Goal: Task Accomplishment & Management: Use online tool/utility

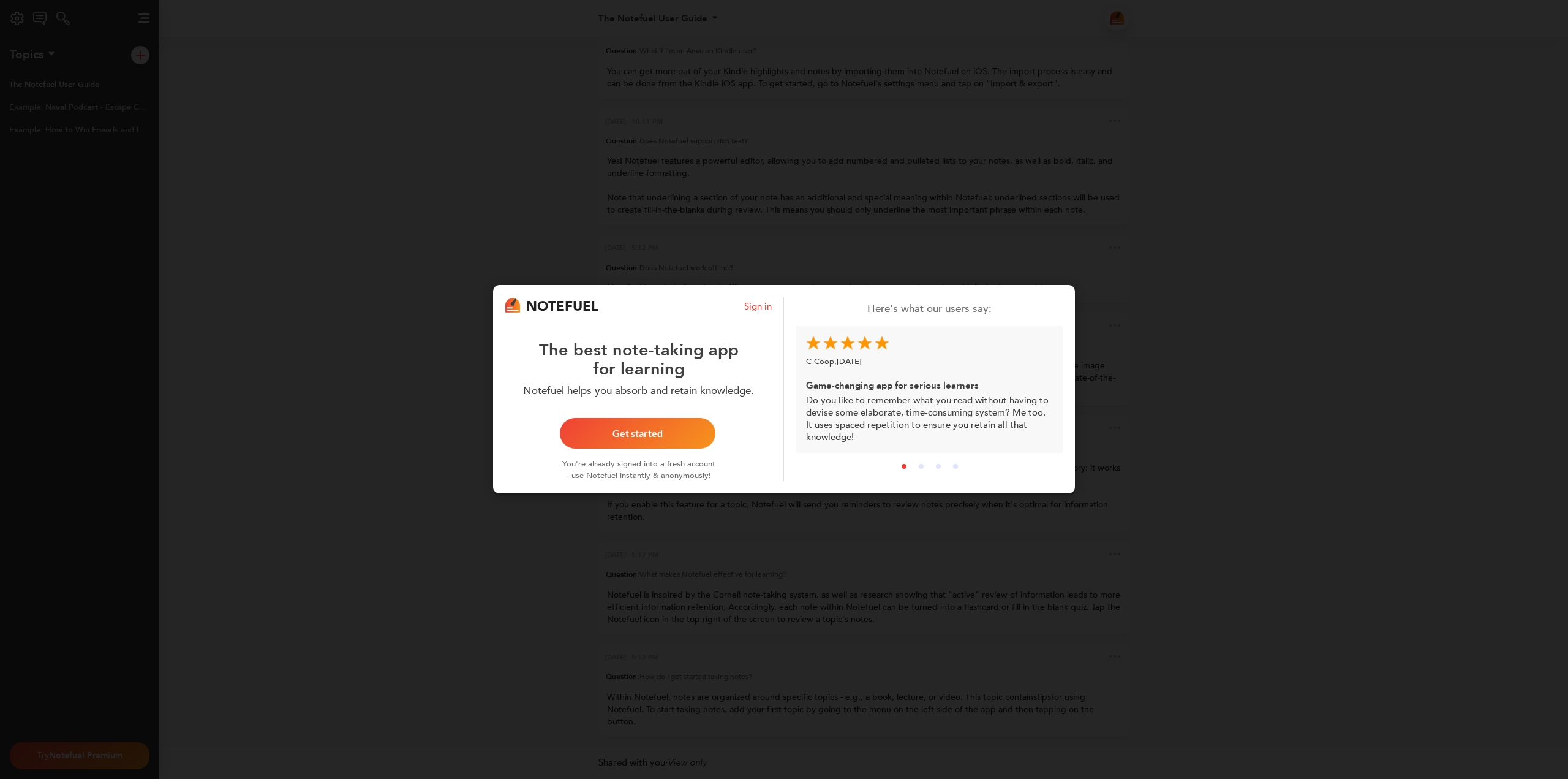
click at [636, 222] on div "NOTEFUEL Sign in The best note-taking app for learning Notefuel helps you absor…" at bounding box center [784, 389] width 1568 height 779
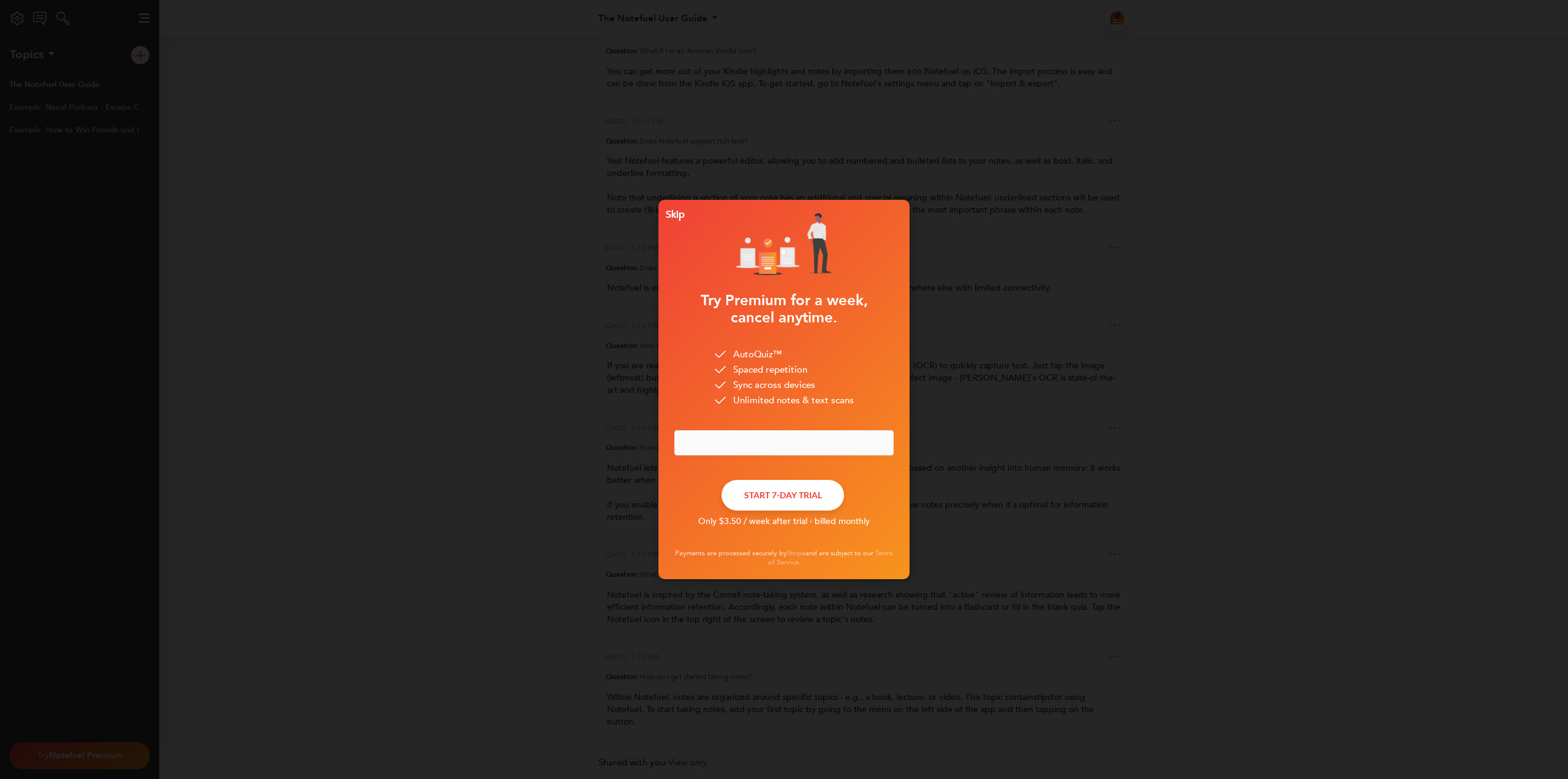
click at [668, 215] on div "Skip" at bounding box center [673, 214] width 24 height 8
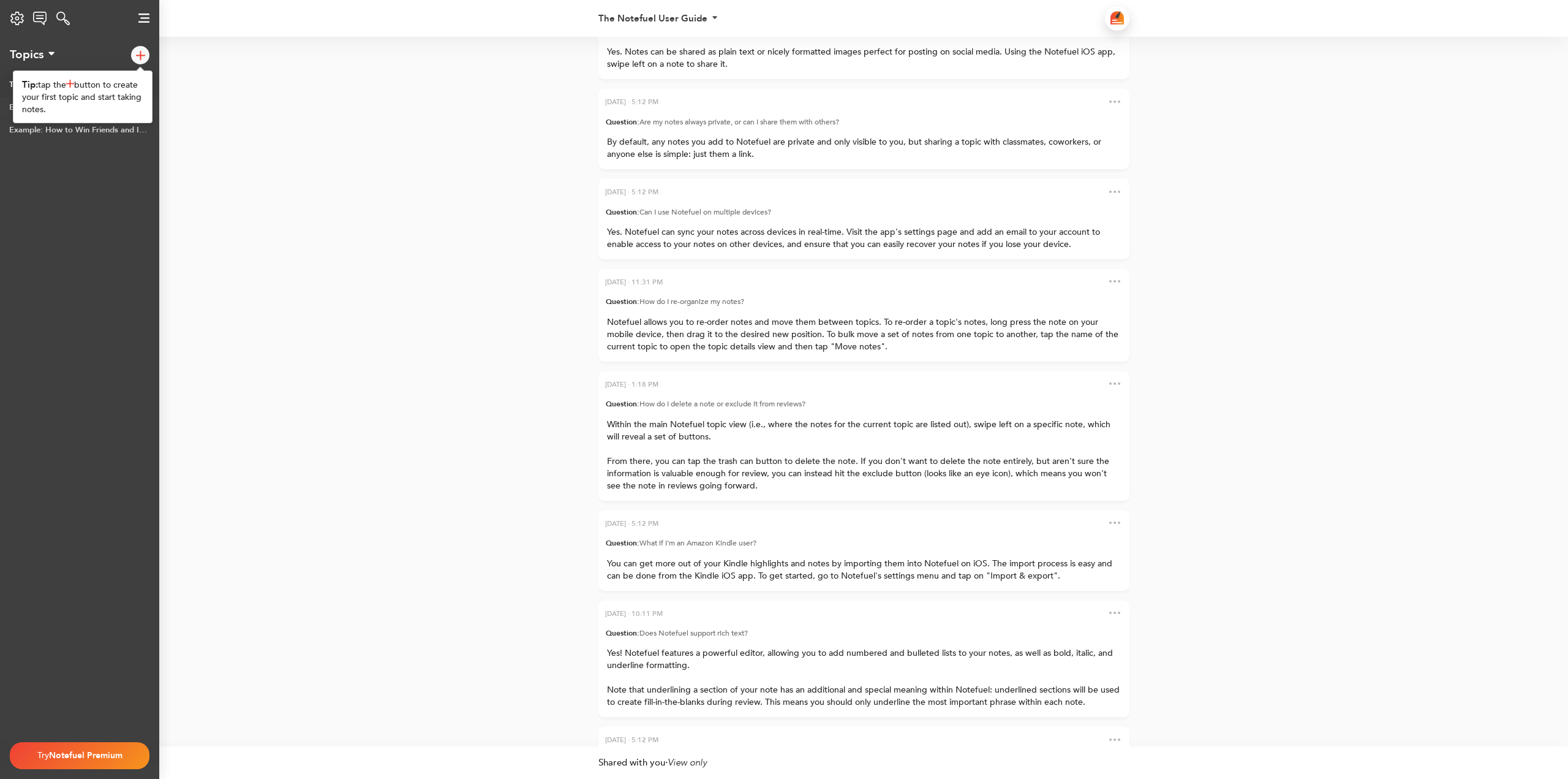
scroll to position [-540, 0]
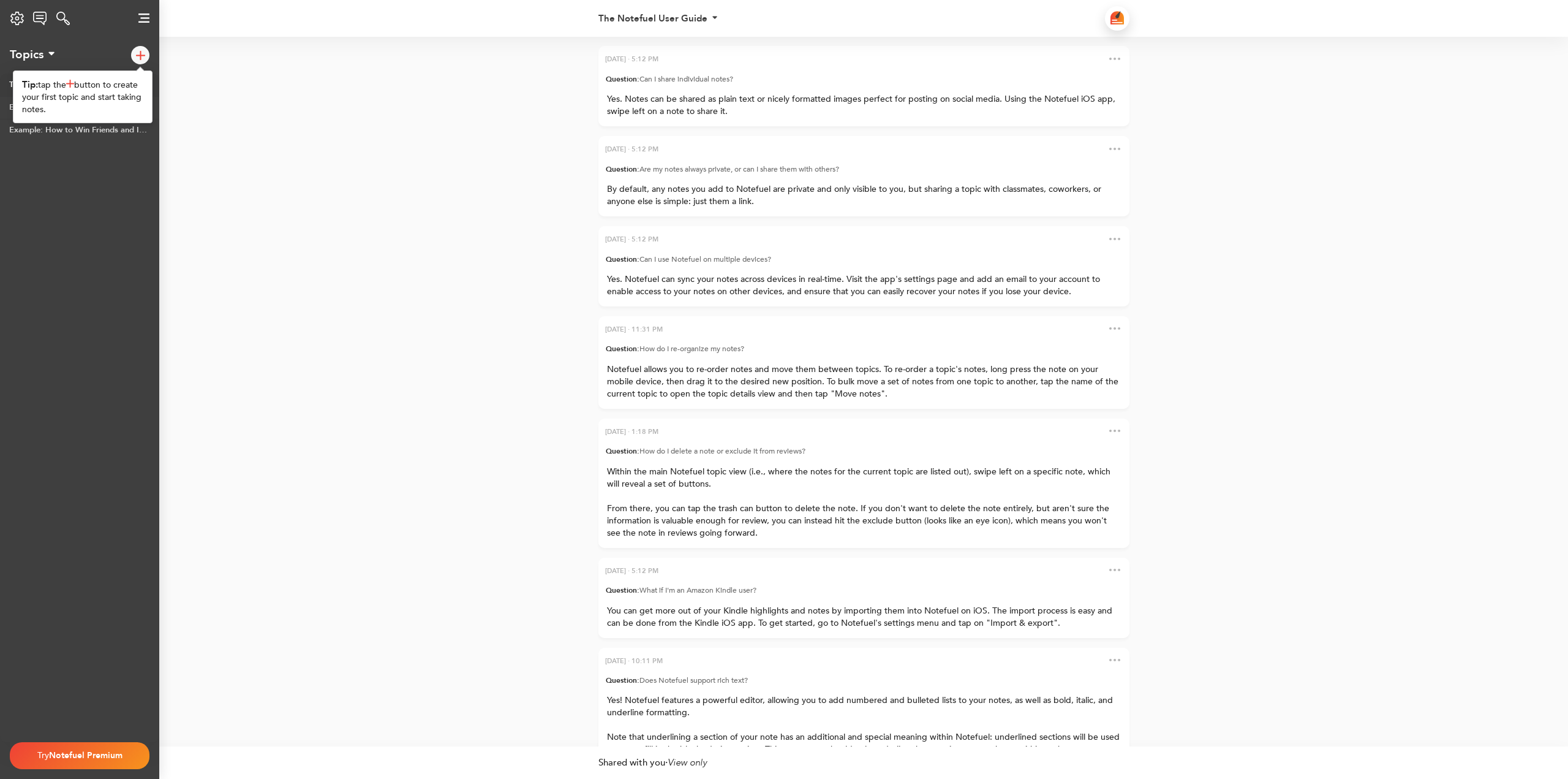
click at [137, 56] on img at bounding box center [140, 56] width 9 height 9
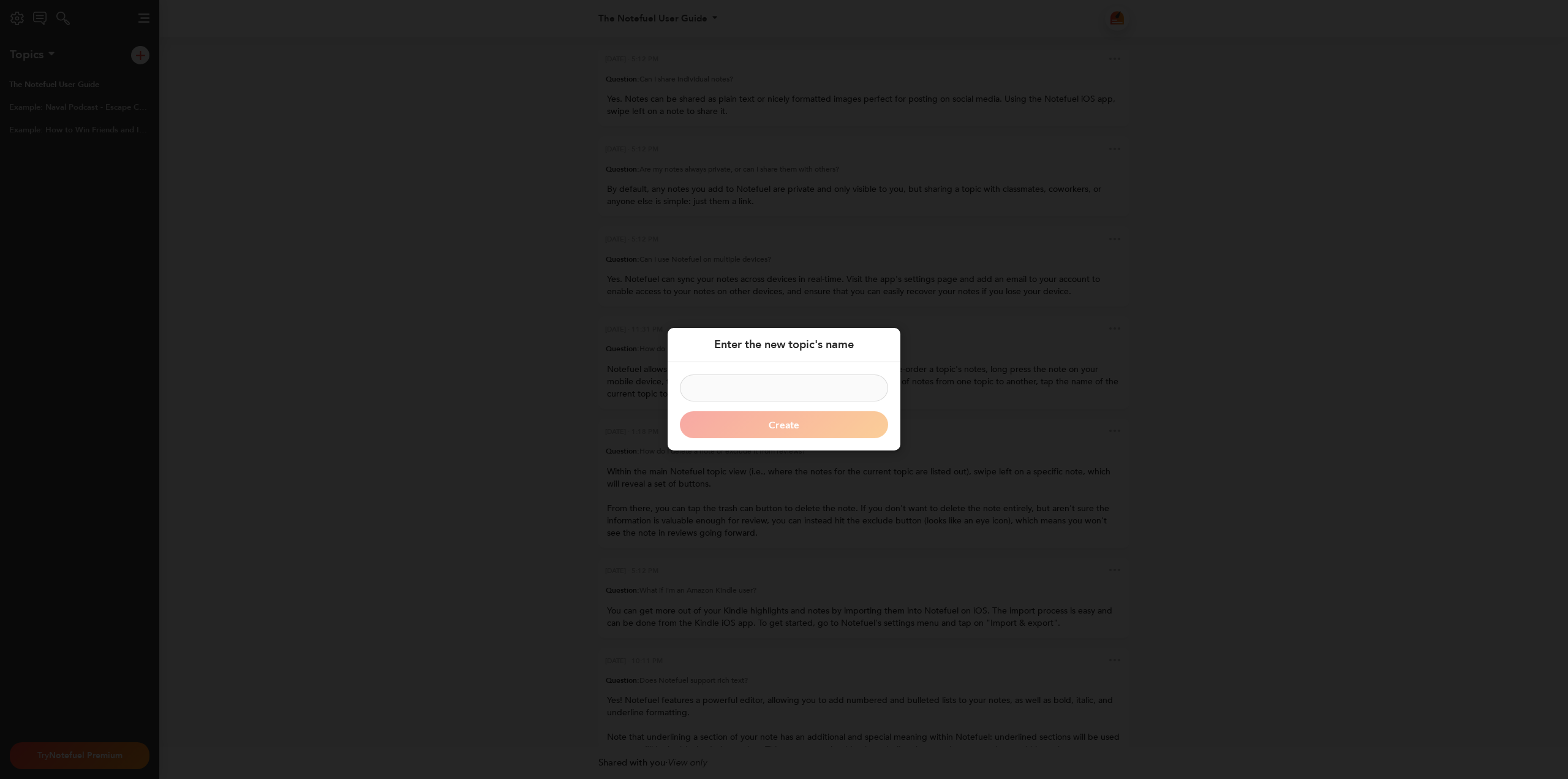
click at [680, 262] on div "Enter the new topic's name Create" at bounding box center [784, 389] width 1568 height 779
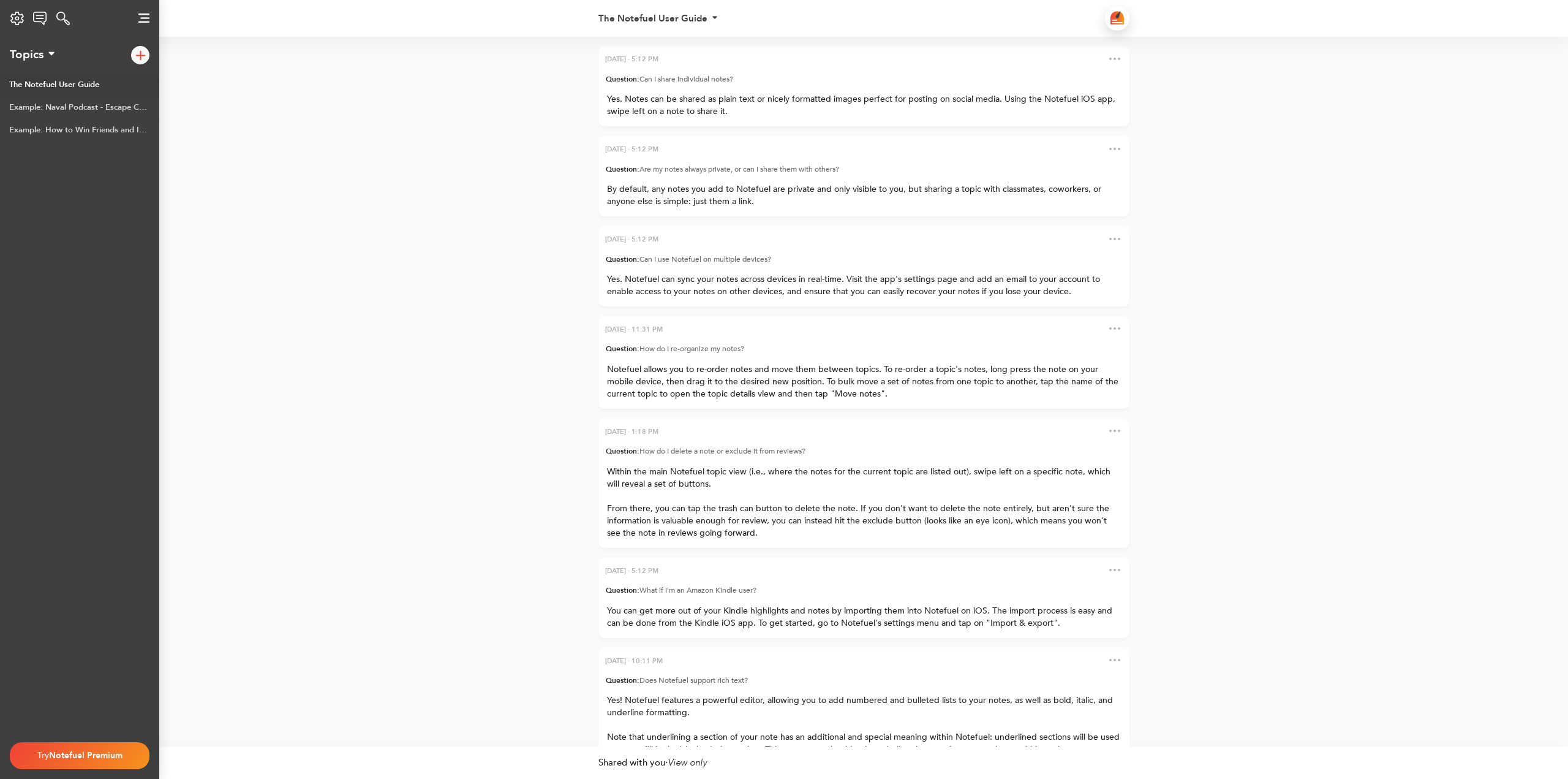
click at [1112, 17] on img at bounding box center [1117, 17] width 14 height 14
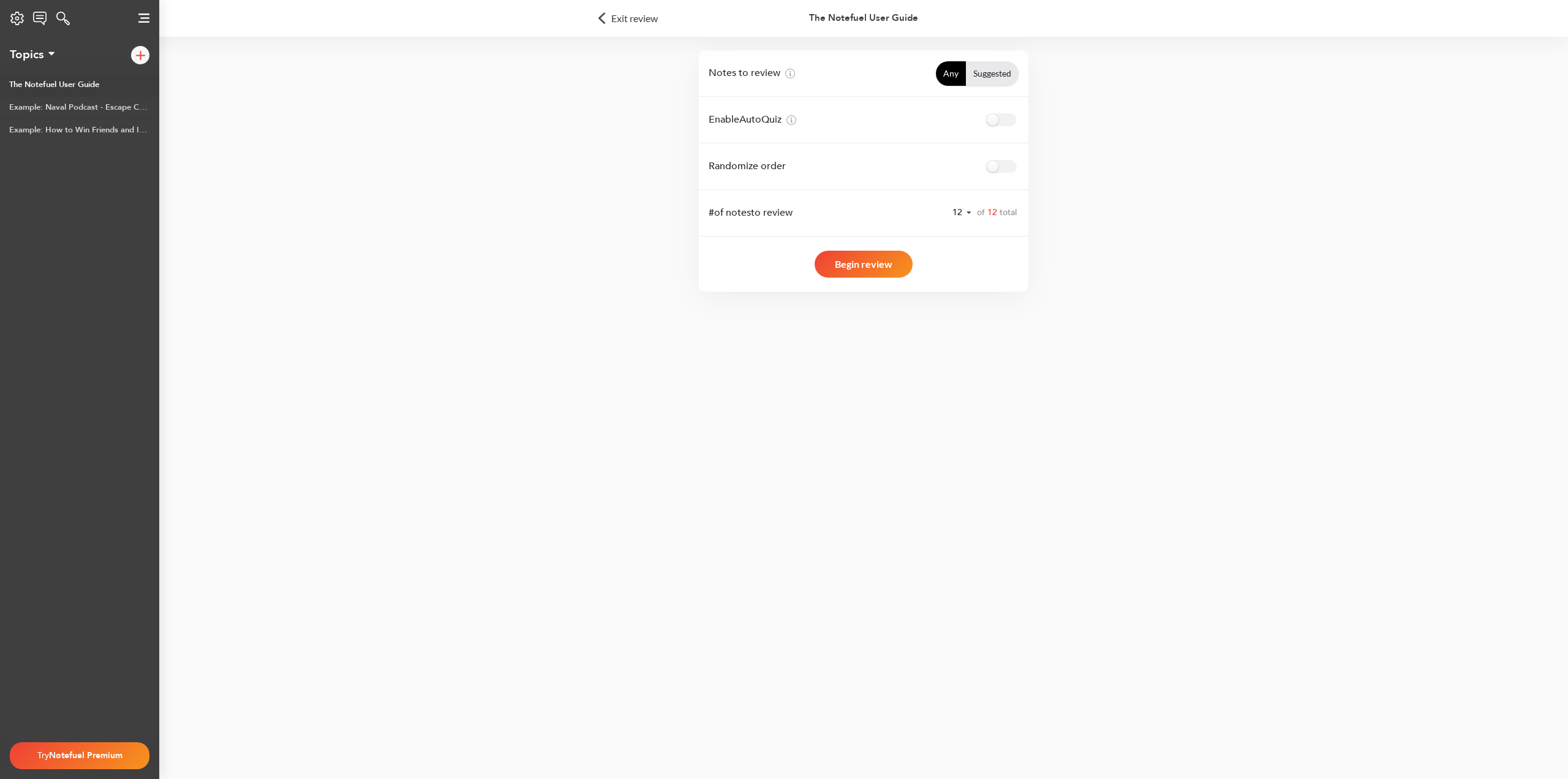
click at [604, 17] on img at bounding box center [605, 18] width 13 height 25
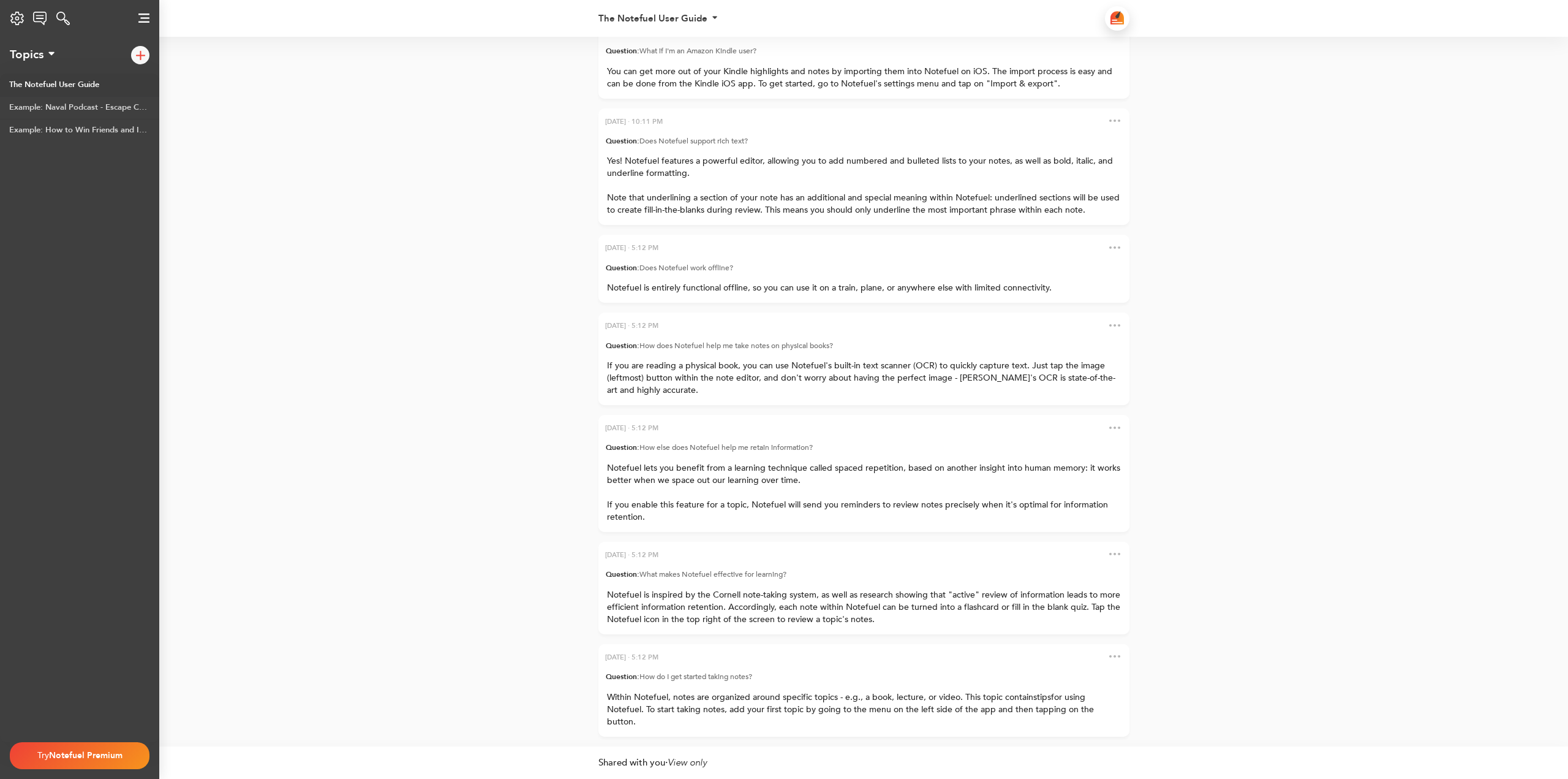
click at [689, 18] on div "The Notefuel User Guide" at bounding box center [653, 19] width 109 height 9
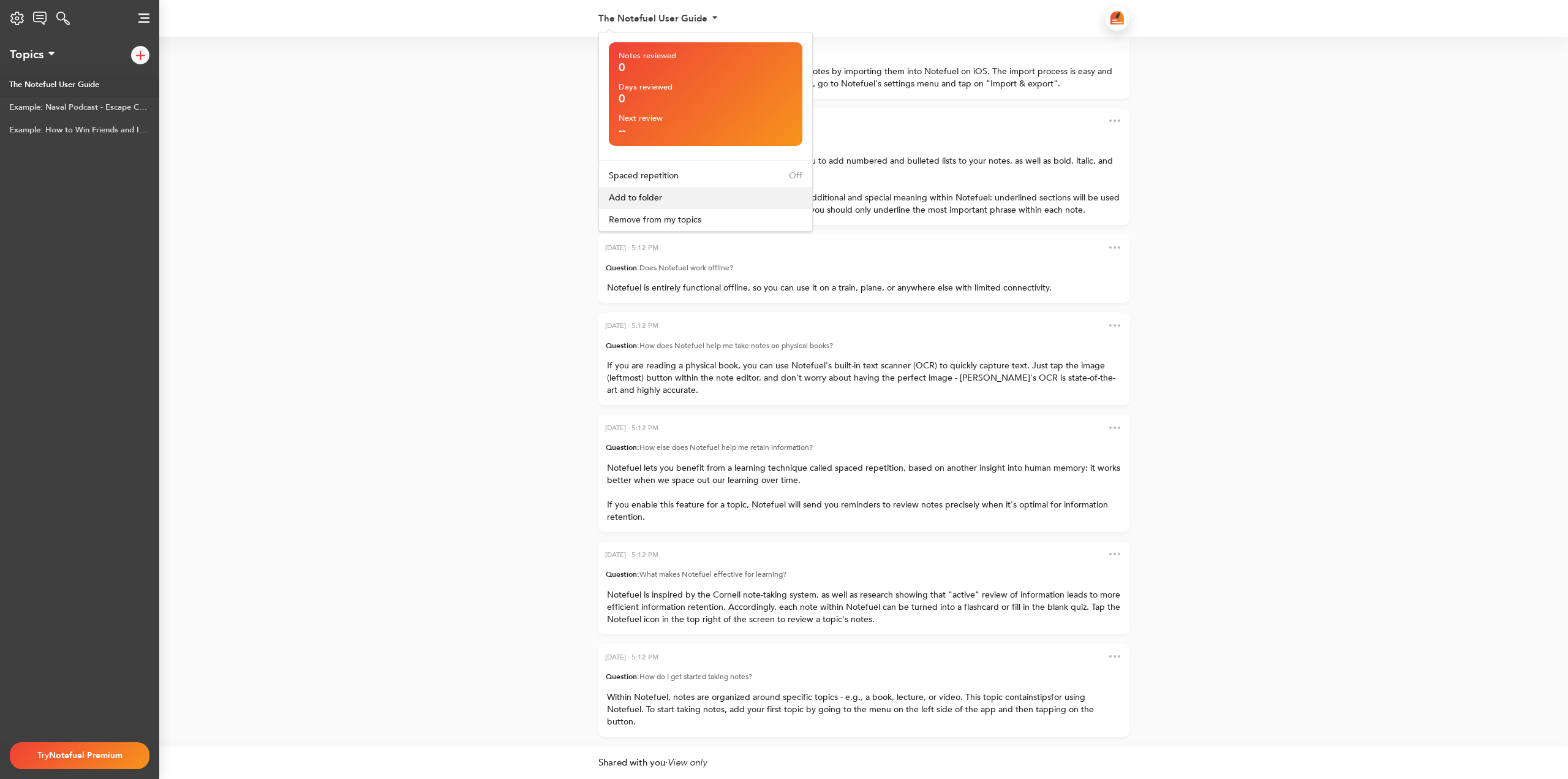
click at [636, 197] on span "Add to folder" at bounding box center [635, 198] width 53 height 12
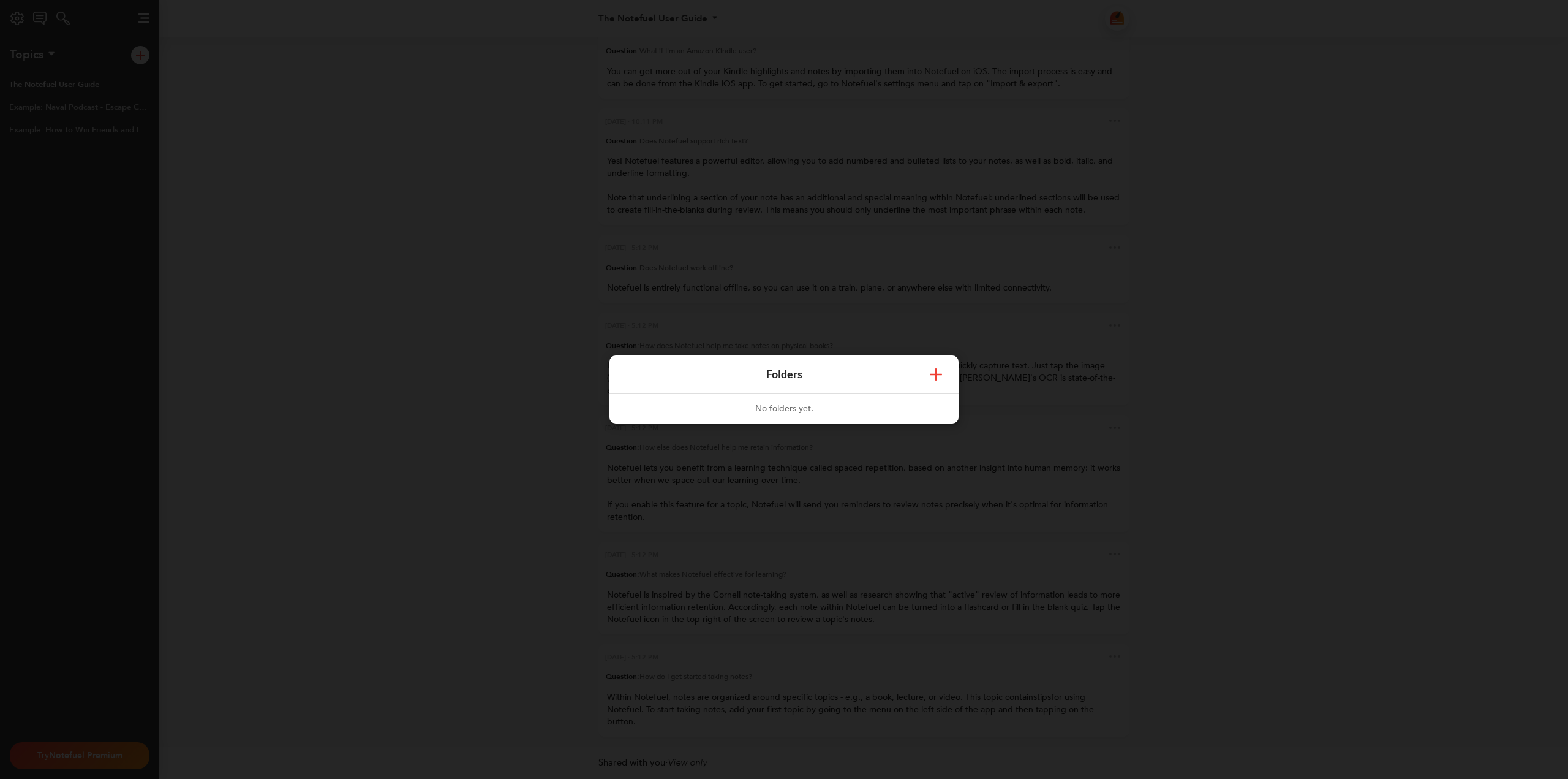
click at [928, 378] on button at bounding box center [936, 374] width 26 height 18
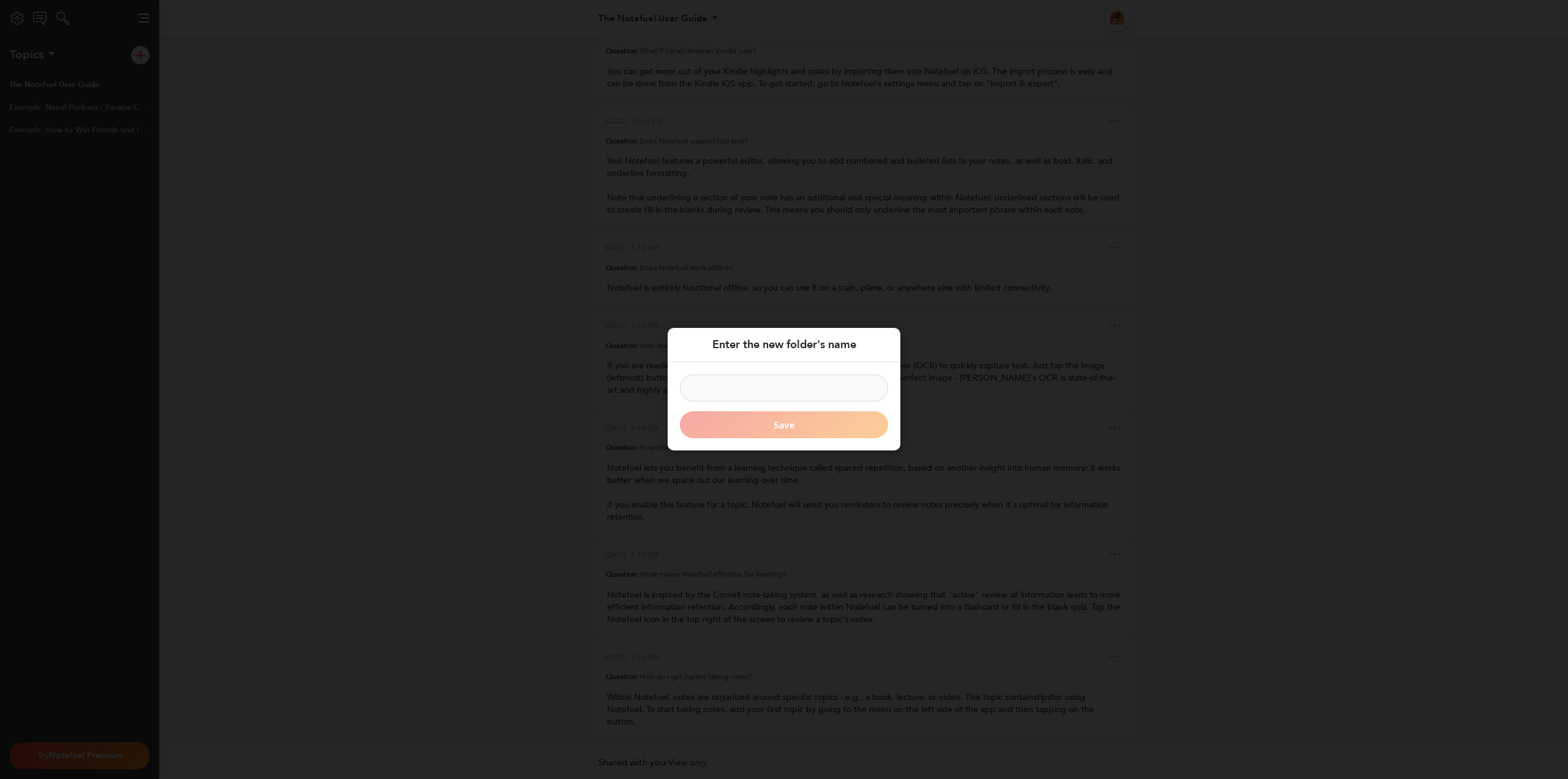
click at [771, 377] on input at bounding box center [784, 389] width 208 height 27
click at [609, 228] on div "Enter the new folder's name Save" at bounding box center [784, 389] width 1568 height 779
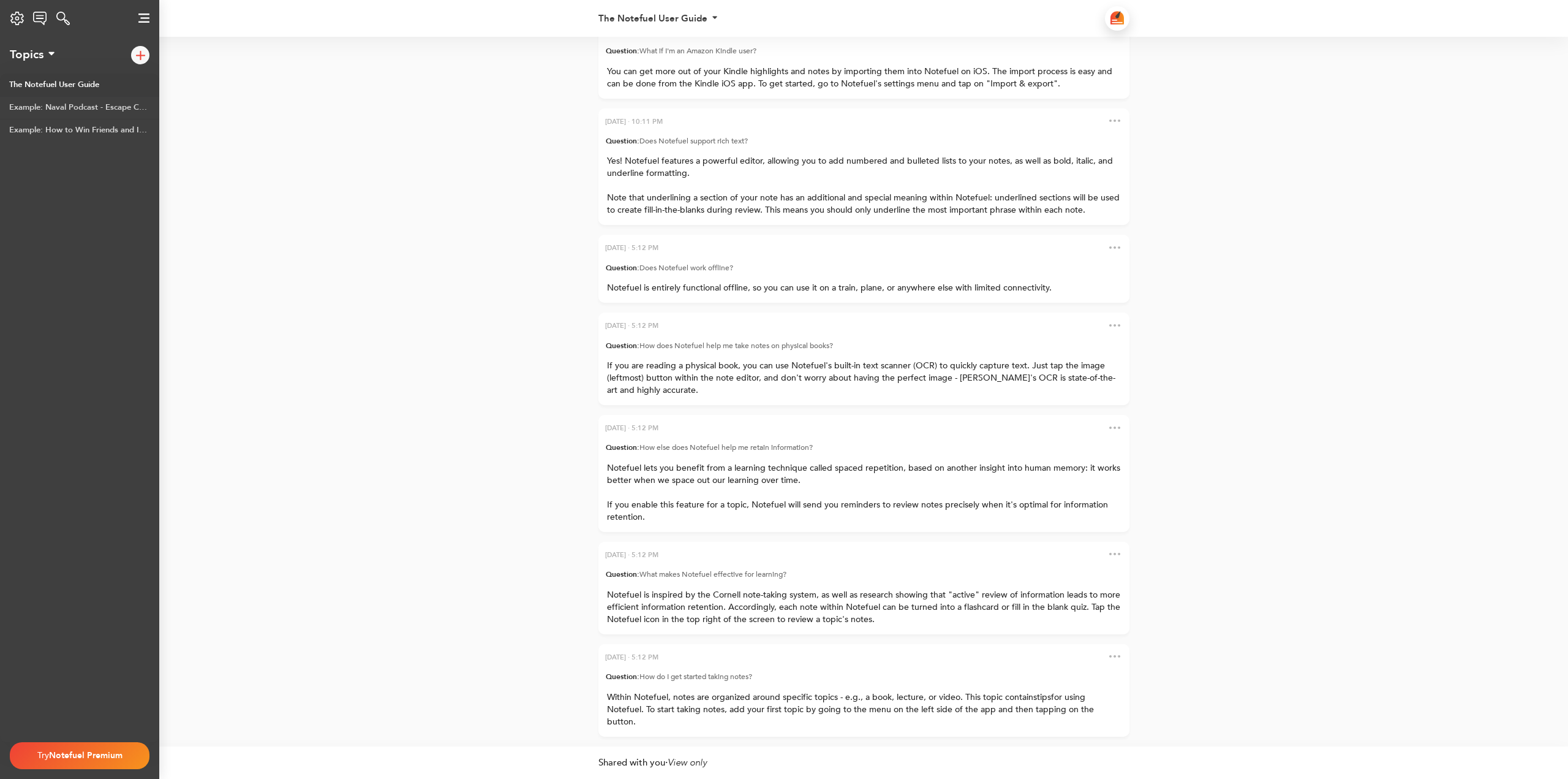
click at [630, 29] on div "The Notefuel User Guide Notes reviewed 0 Days reviewed 0 Next review -- Off Spa…" at bounding box center [846, 18] width 496 height 37
click at [641, 20] on div "The Notefuel User Guide" at bounding box center [653, 19] width 109 height 9
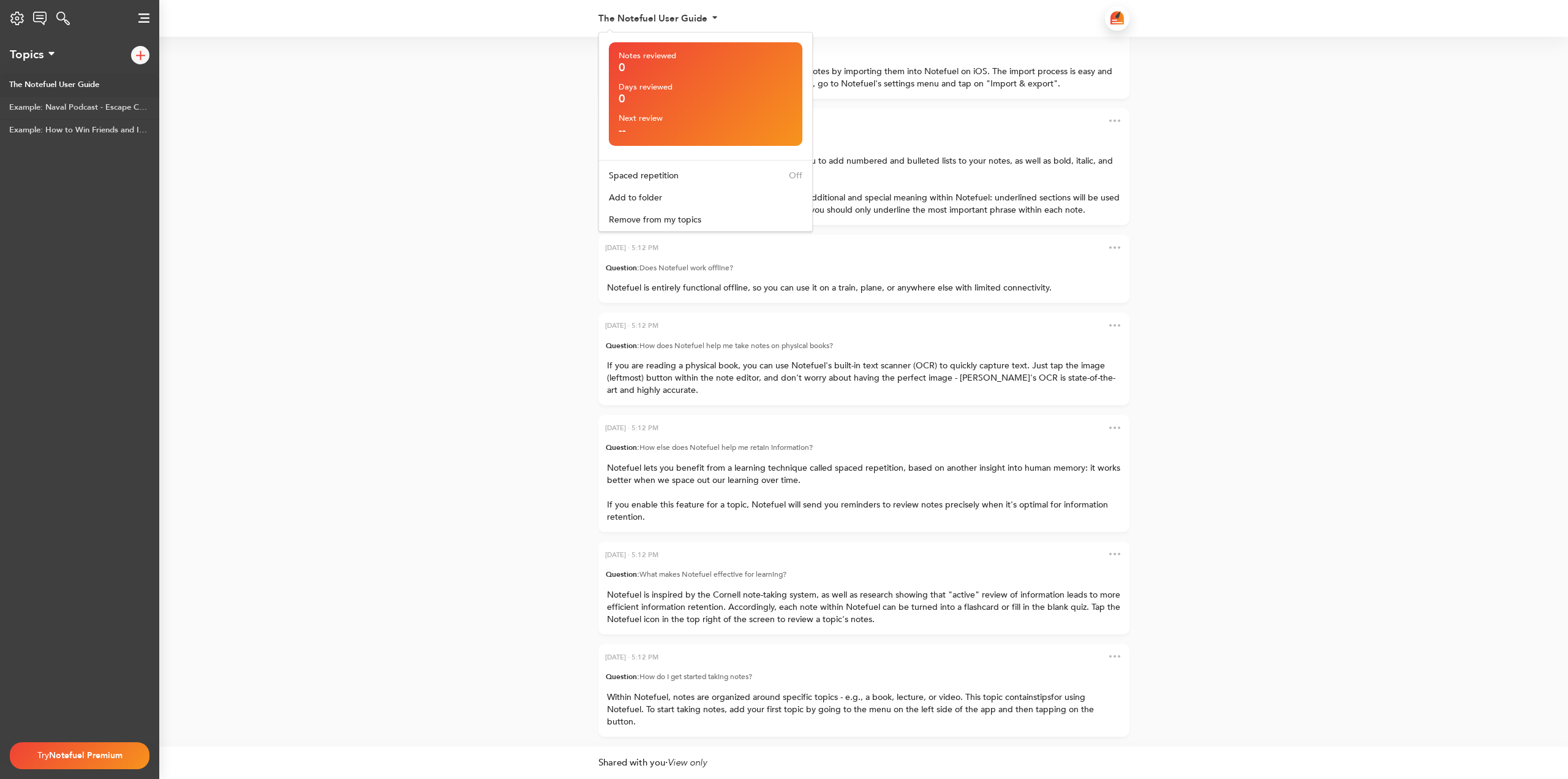
click at [457, 193] on div "[DATE] · 5:12 PM Question: How do I get started taking notes? Within Notefuel, …" at bounding box center [784, 122] width 690 height 1249
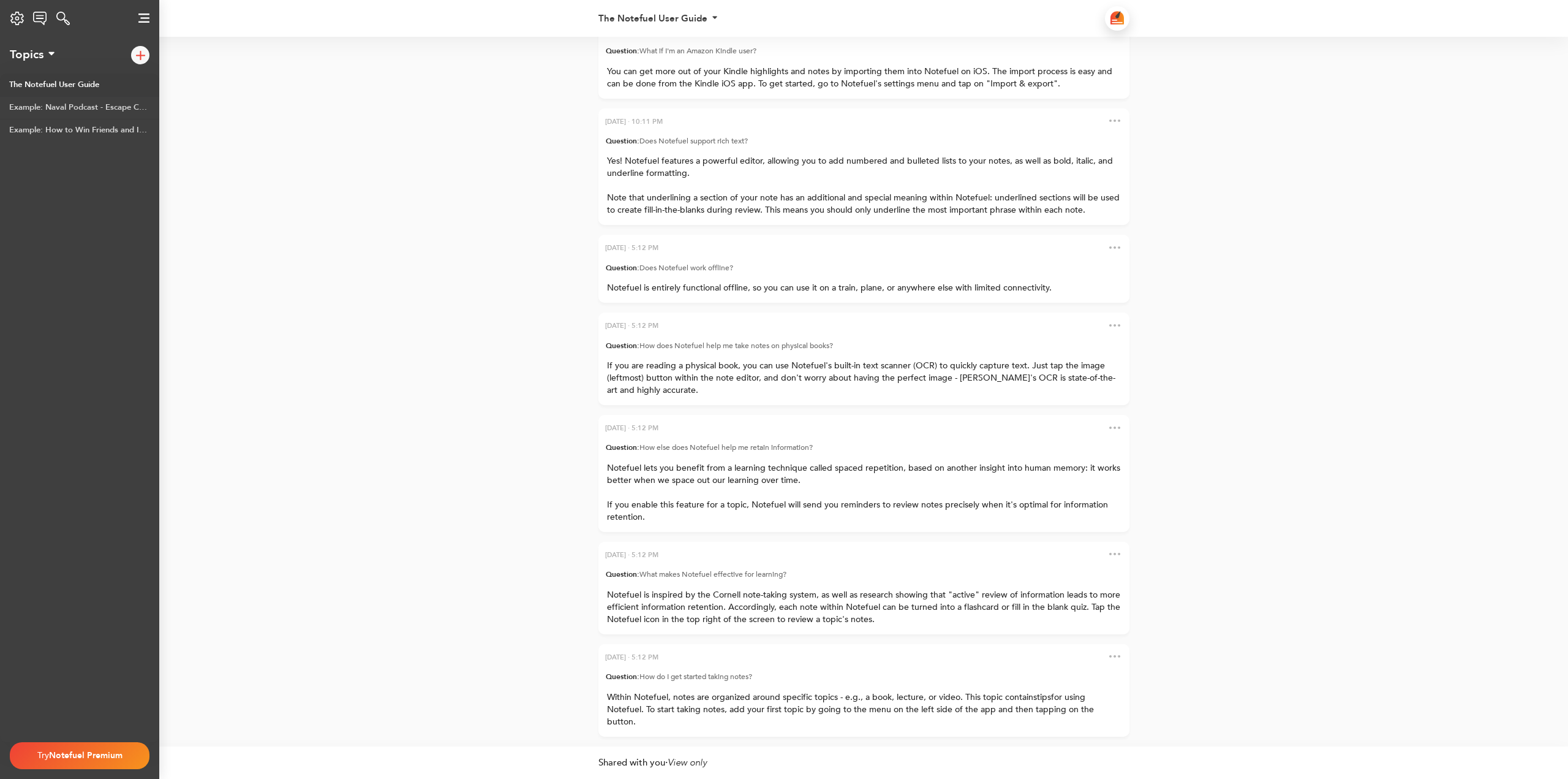
click at [134, 62] on div at bounding box center [145, 55] width 28 height 37
click at [135, 61] on div at bounding box center [140, 55] width 18 height 18
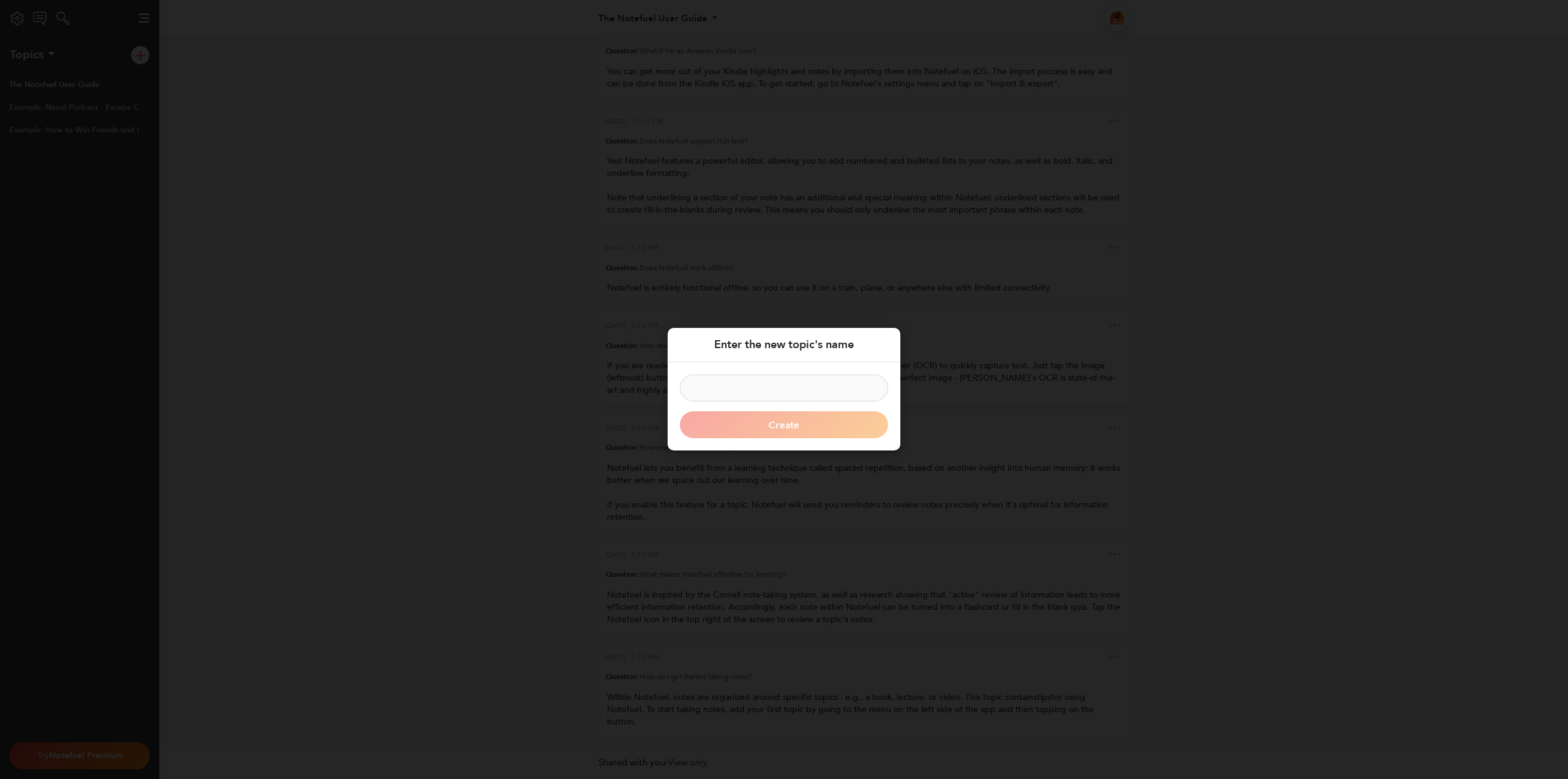
click at [612, 295] on div "Enter the new topic's name Create" at bounding box center [784, 389] width 1568 height 779
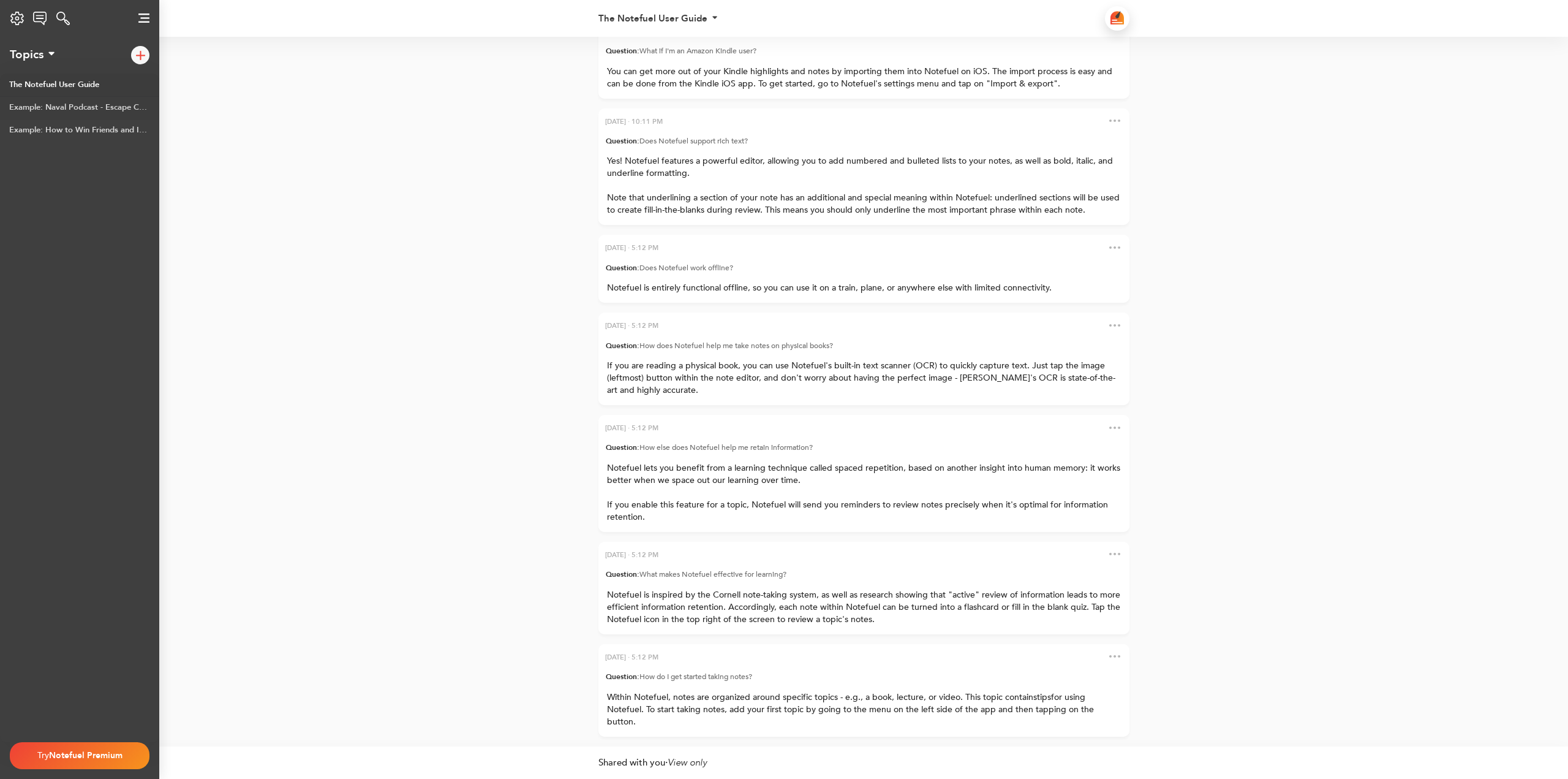
click at [36, 111] on link "Example: Naval Podcast - Escape Competition Through Authenticity" at bounding box center [79, 107] width 159 height 23
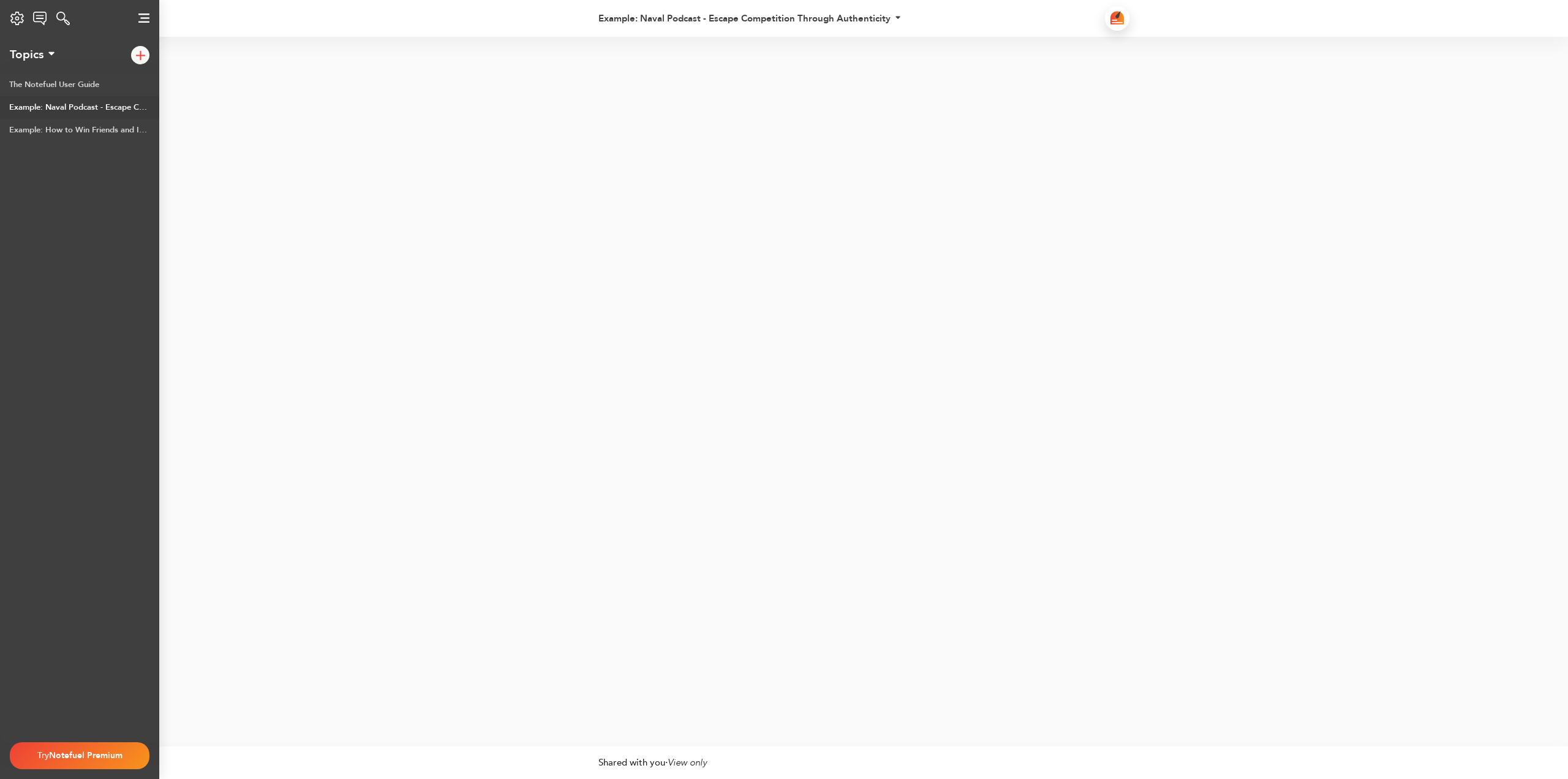
drag, startPoint x: 730, startPoint y: 145, endPoint x: 771, endPoint y: 248, distance: 110.9
click at [771, 248] on div at bounding box center [784, 392] width 1568 height 710
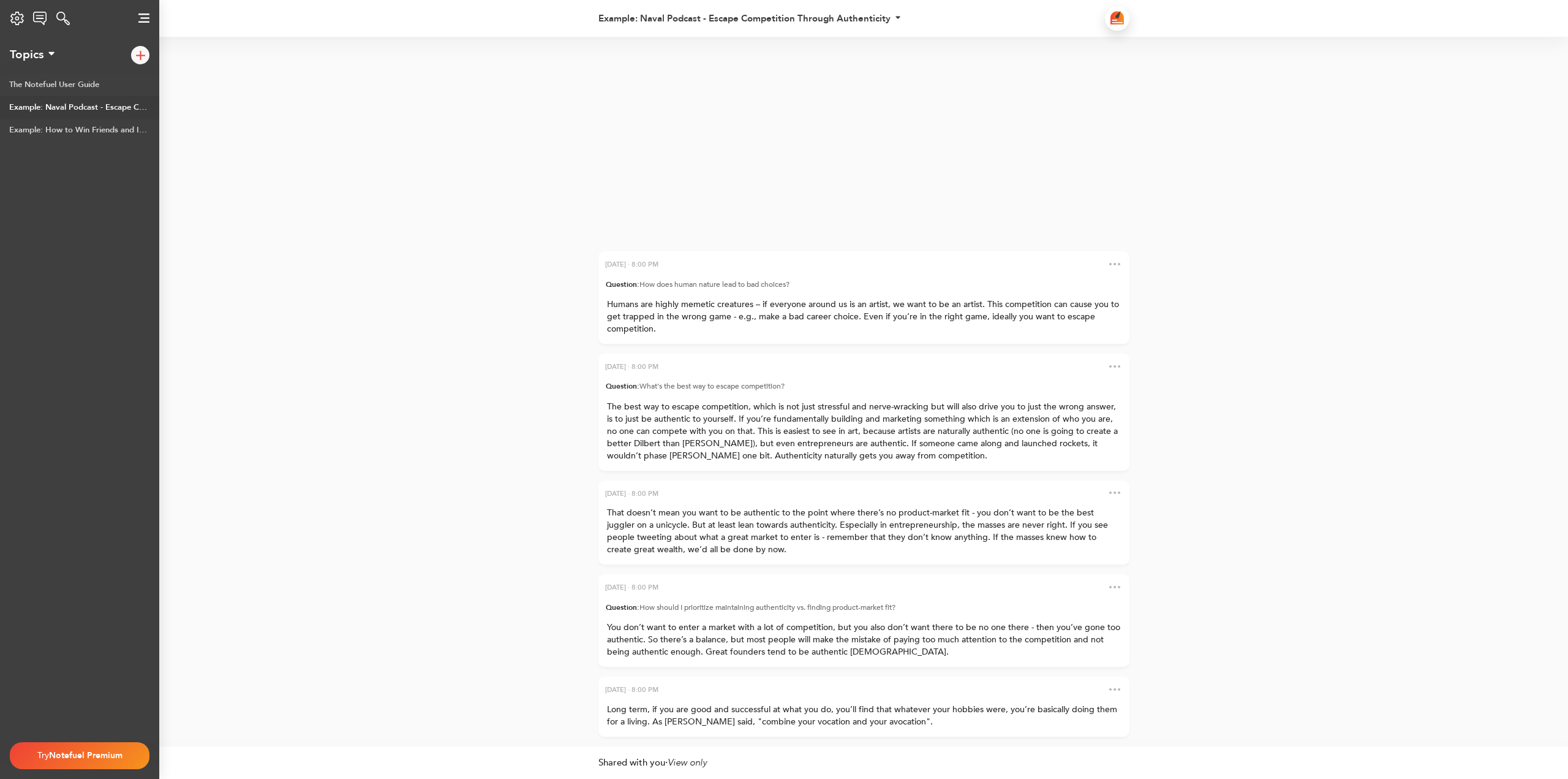
drag, startPoint x: 676, startPoint y: 129, endPoint x: 676, endPoint y: 179, distance: 50.0
click at [676, 179] on div "[DATE] · 8:00 PM Long term, if you are good and successful at what you do, you’…" at bounding box center [784, 392] width 1568 height 710
drag, startPoint x: 670, startPoint y: 286, endPoint x: 669, endPoint y: 228, distance: 58.0
click at [670, 222] on div "[DATE] · 8:00 PM Long term, if you are good and successful at what you do, you’…" at bounding box center [784, 392] width 1568 height 710
click at [844, 235] on div "[DATE] · 8:00 PM Long term, if you are good and successful at what you do, you’…" at bounding box center [784, 392] width 1568 height 710
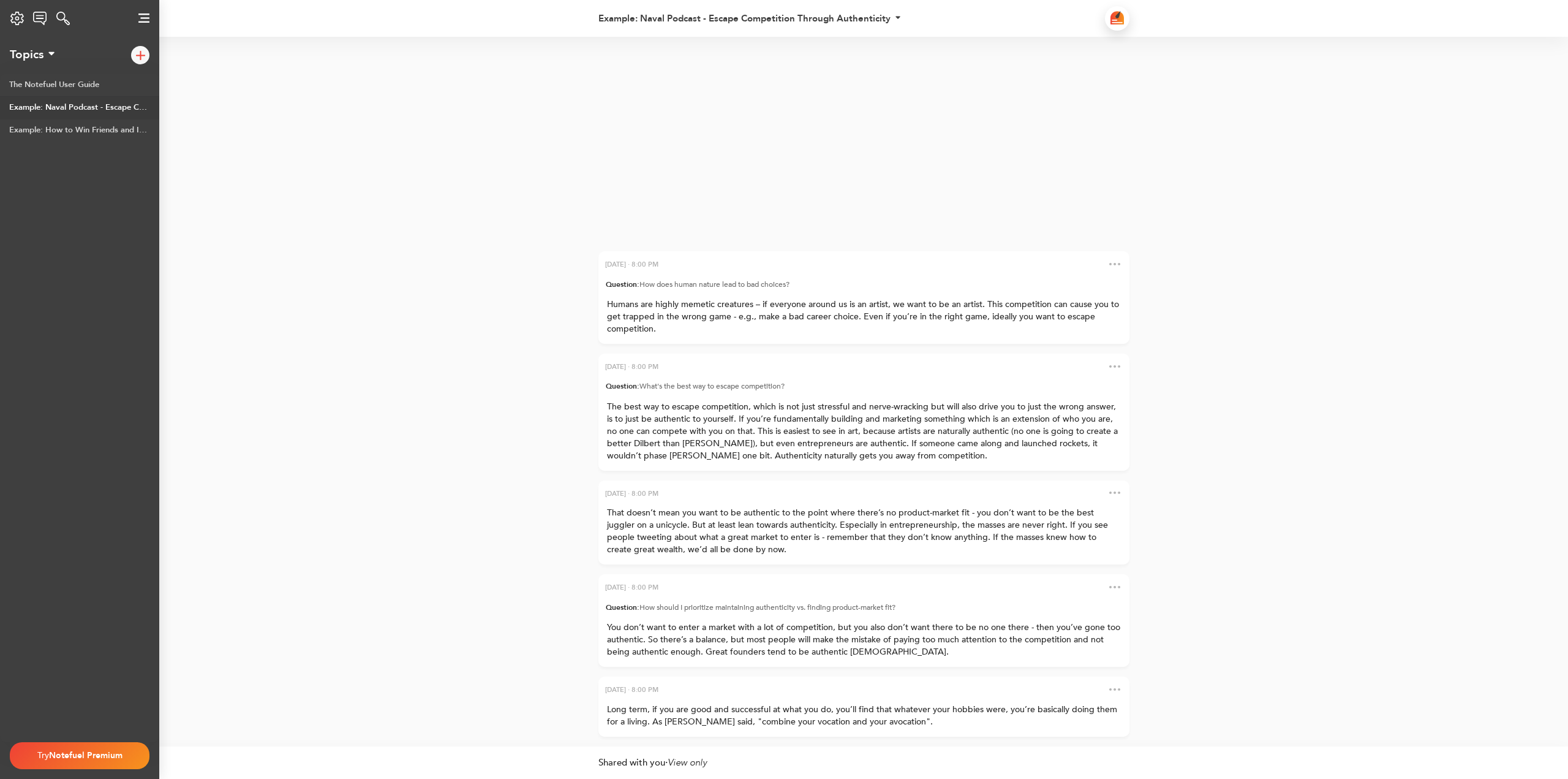
click at [1107, 258] on button at bounding box center [1111, 264] width 18 height 12
click at [859, 234] on div "[DATE] · 8:00 PM Long term, if you are good and successful at what you do, you’…" at bounding box center [784, 392] width 1568 height 710
click at [38, 17] on img at bounding box center [40, 18] width 14 height 14
click at [6, 21] on div "Settings Notefuel Regular Your plan Not set Email Privacy Policy Terms of Servi…" at bounding box center [17, 18] width 34 height 25
click at [233, 81] on div "[DATE] · 8:00 PM Long term, if you are good and successful at what you do, you’…" at bounding box center [784, 392] width 1568 height 710
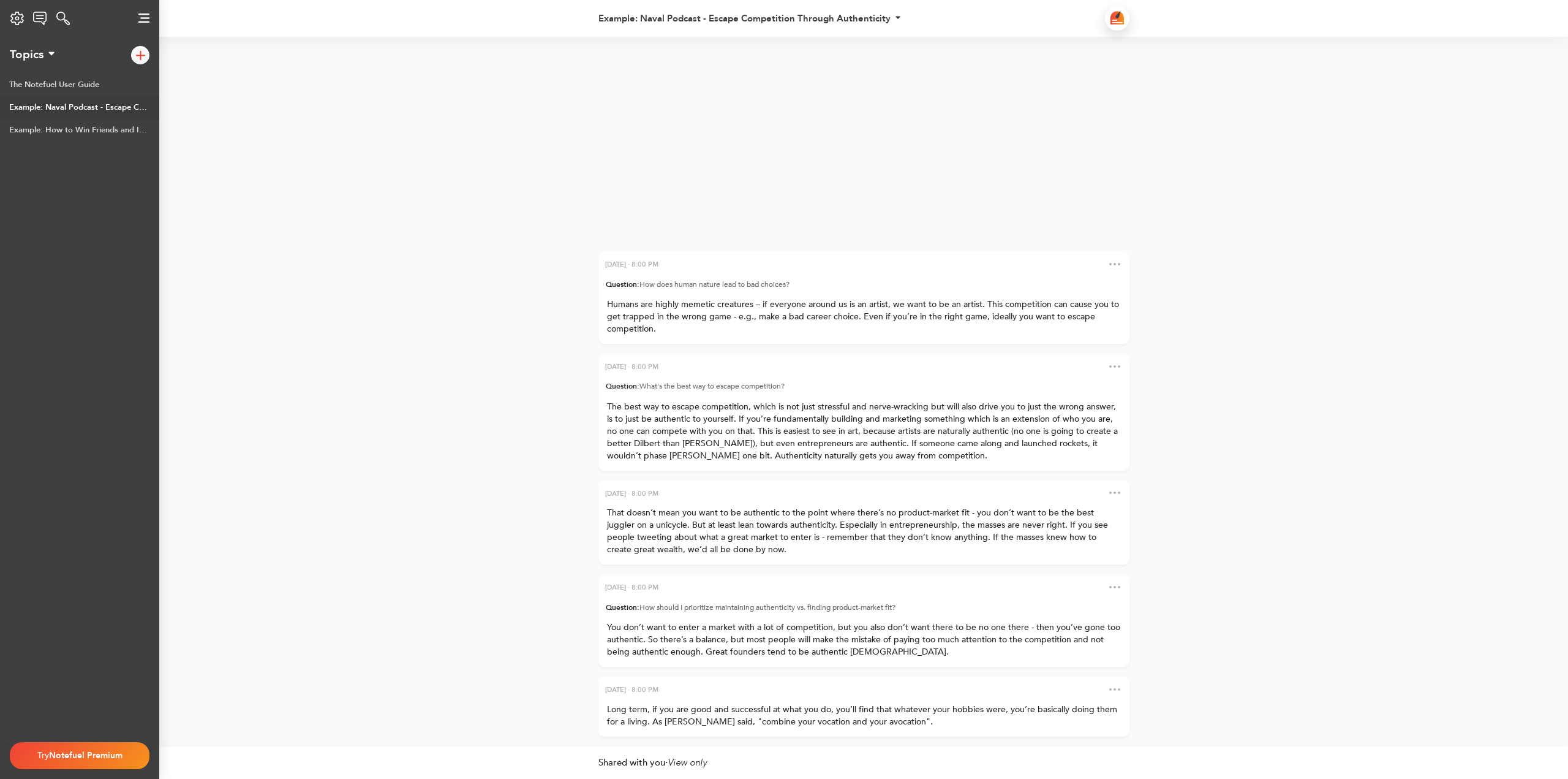
click at [140, 59] on img at bounding box center [140, 56] width 9 height 9
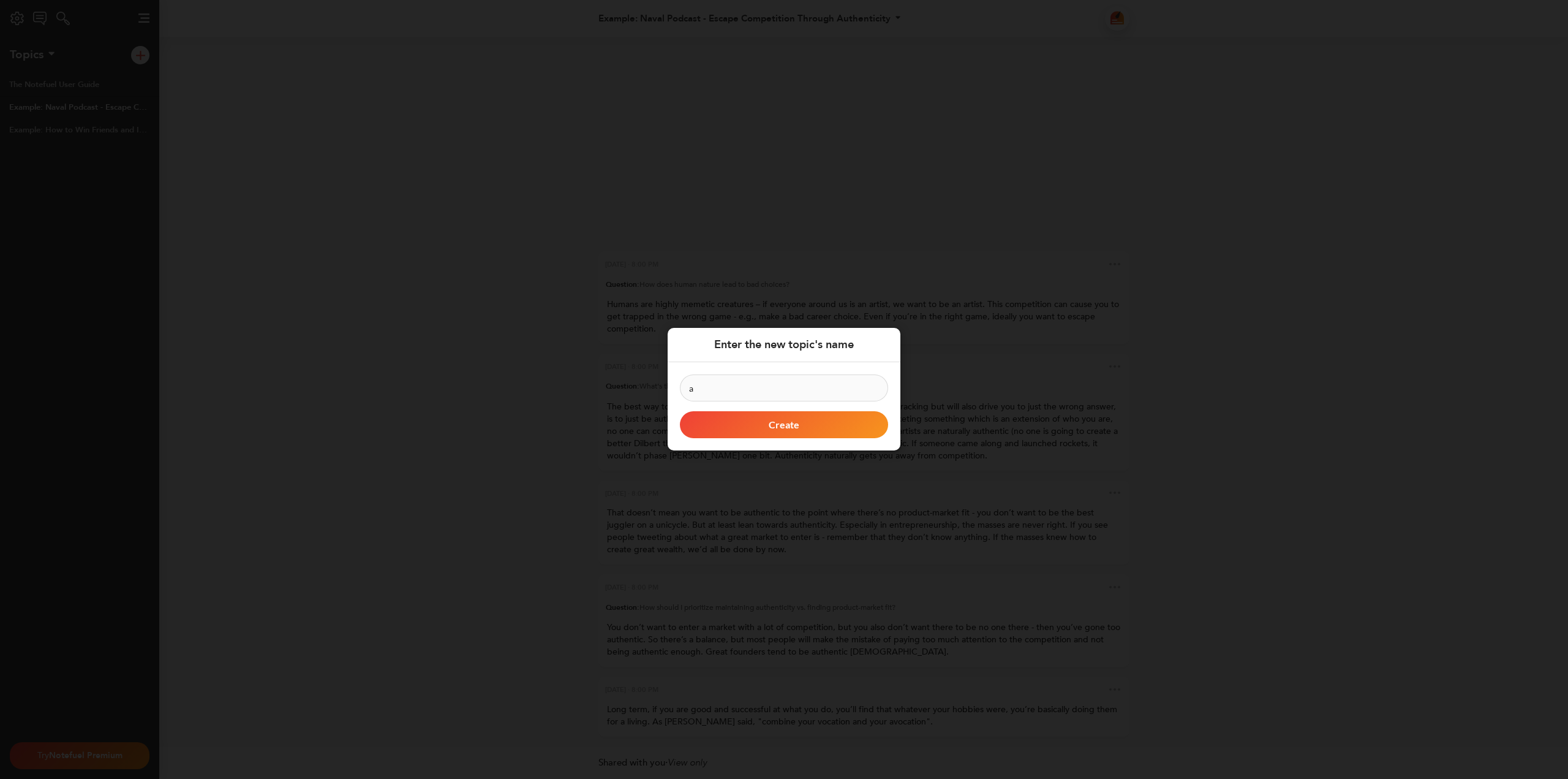
type input "a"
click at [720, 417] on button "Create" at bounding box center [784, 425] width 208 height 27
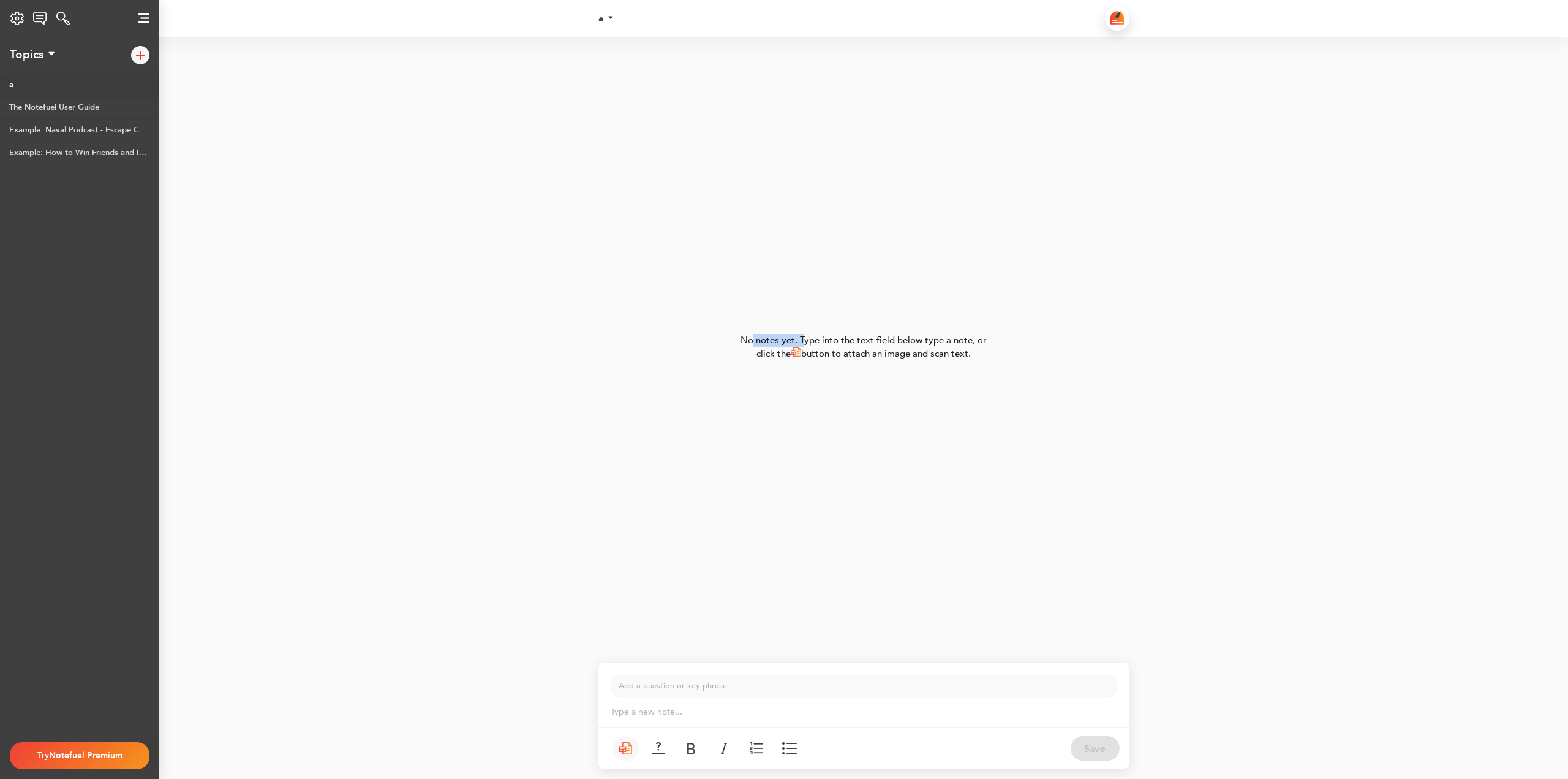
drag, startPoint x: 751, startPoint y: 296, endPoint x: 786, endPoint y: 299, distance: 35.1
click at [802, 303] on div "No notes yet. Type into the text field below type a note, or click the button t…" at bounding box center [784, 347] width 690 height 621
click at [800, 328] on div "No notes yet. Type into the text field below type a note, or click the button t…" at bounding box center [784, 347] width 690 height 621
click at [753, 491] on div "No notes yet. Type into the text field below type a note, or click the button t…" at bounding box center [784, 347] width 690 height 621
click at [700, 706] on p "Type a new note... ﻿" at bounding box center [864, 712] width 507 height 12
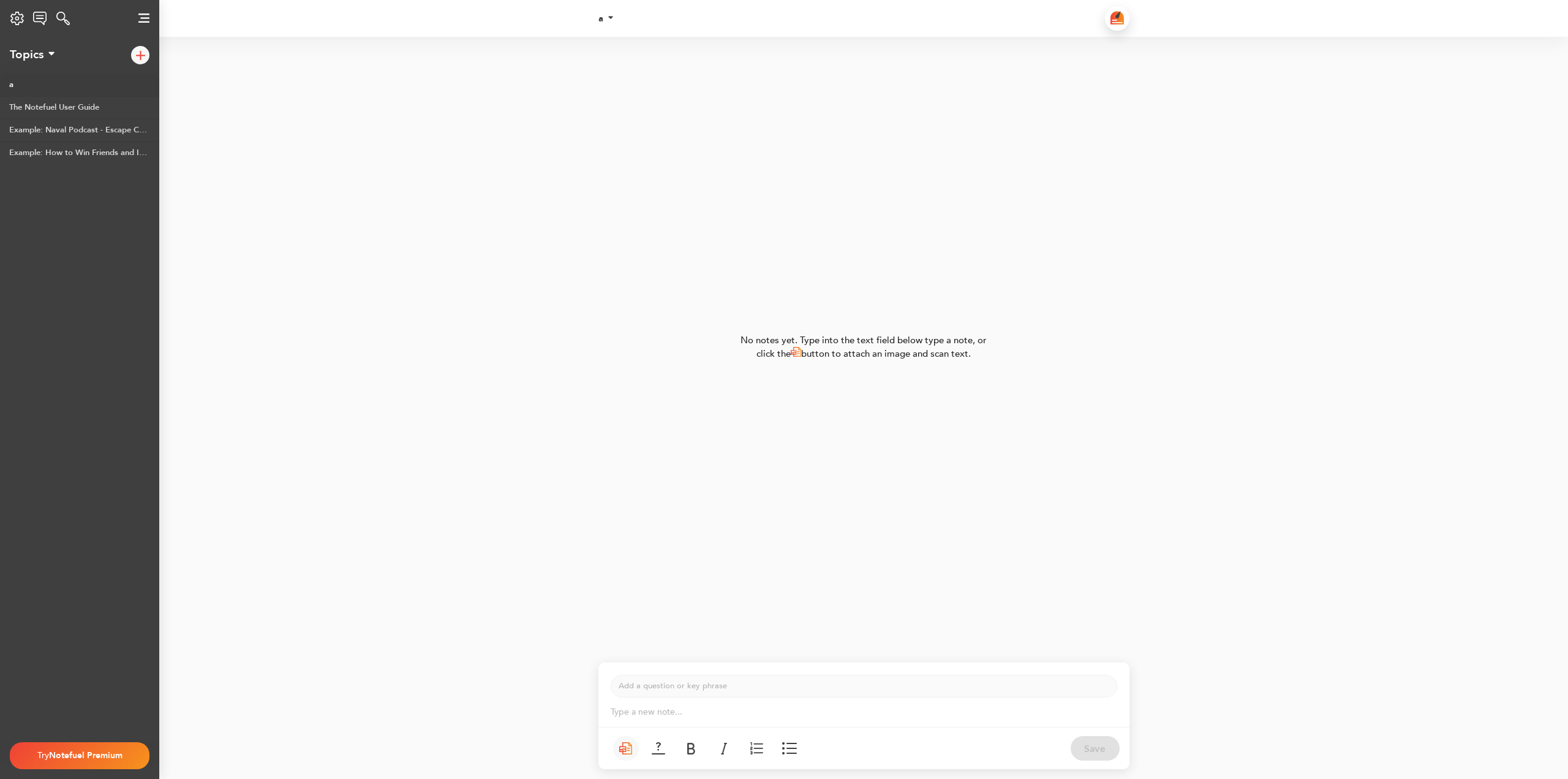
click at [662, 742] on button at bounding box center [658, 748] width 26 height 25
drag, startPoint x: 607, startPoint y: 518, endPoint x: 567, endPoint y: 487, distance: 50.6
click at [609, 520] on div "No notes yet. Type into the text field below type a note, or click the button t…" at bounding box center [784, 347] width 690 height 621
